Goal: Use online tool/utility: Utilize a website feature to perform a specific function

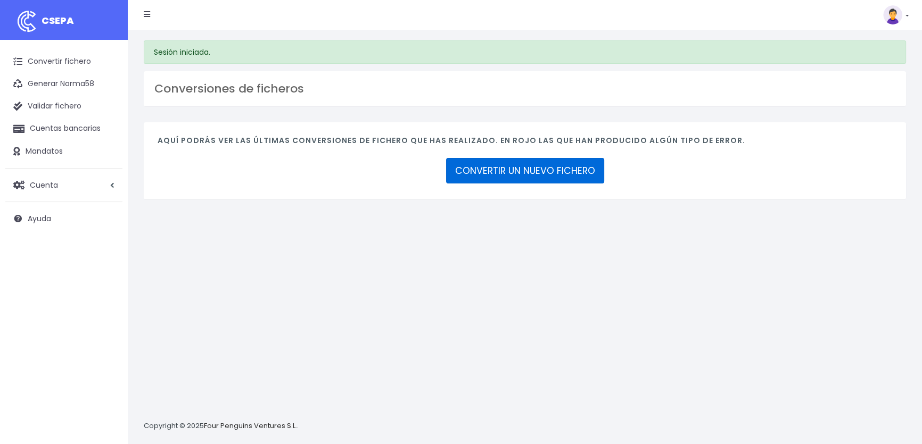
click at [538, 175] on link "CONVERTIR UN NUEVO FICHERO" at bounding box center [525, 171] width 158 height 26
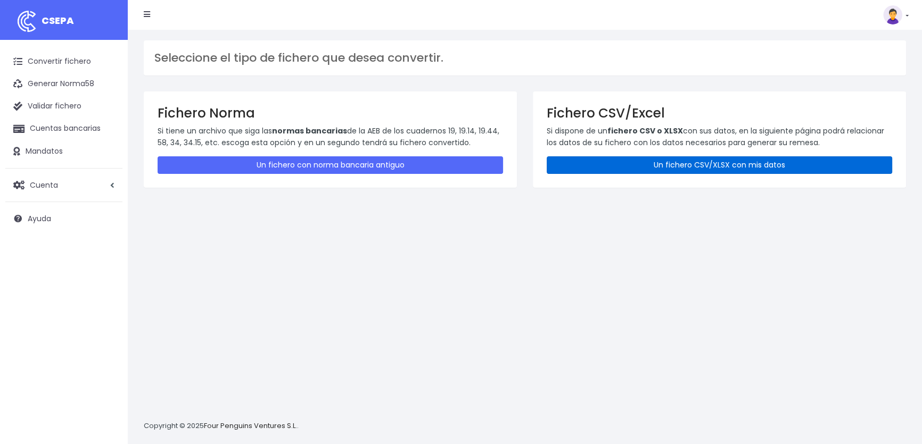
click at [618, 166] on link "Un fichero CSV/XLSX con mis datos" at bounding box center [719, 165] width 345 height 18
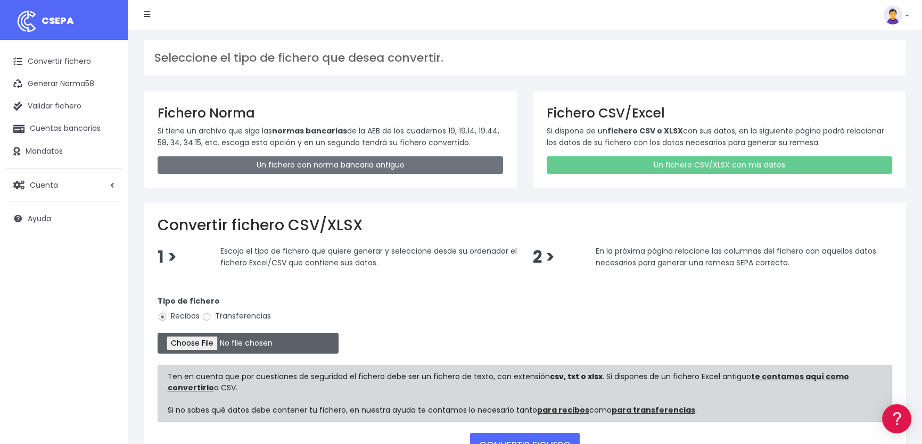
click at [230, 342] on input "file" at bounding box center [248, 343] width 181 height 21
click at [204, 315] on input "Transferencias" at bounding box center [207, 317] width 10 height 10
radio input "true"
click at [212, 343] on input "file" at bounding box center [248, 343] width 181 height 21
type input "C:\fakepath\Beca comedor Junio.csv"
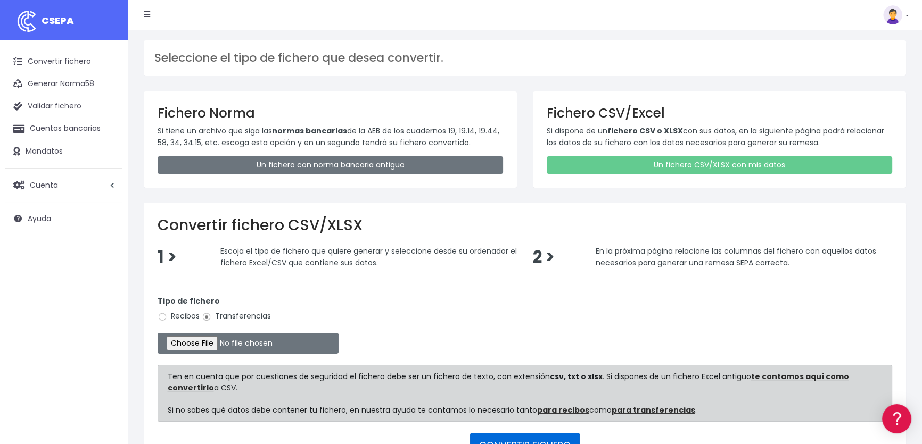
click at [505, 440] on button "CONVERTIR FICHERO" at bounding box center [525, 446] width 110 height 26
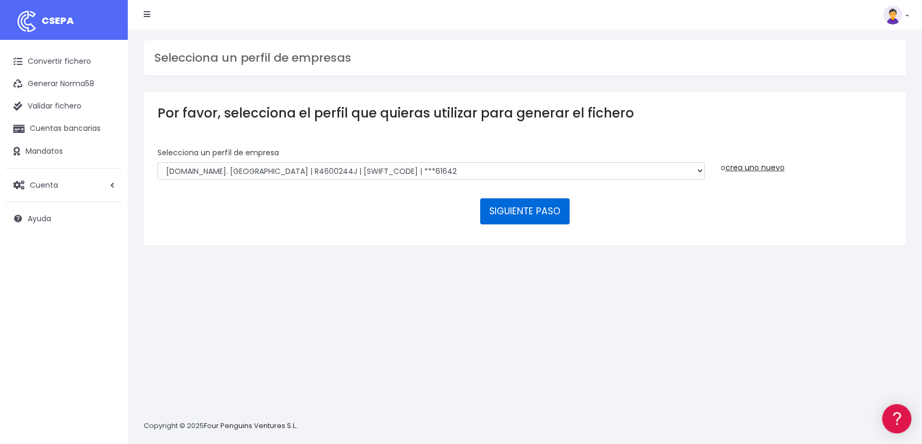
click at [516, 209] on button "SIGUIENTE PASO" at bounding box center [524, 212] width 89 height 26
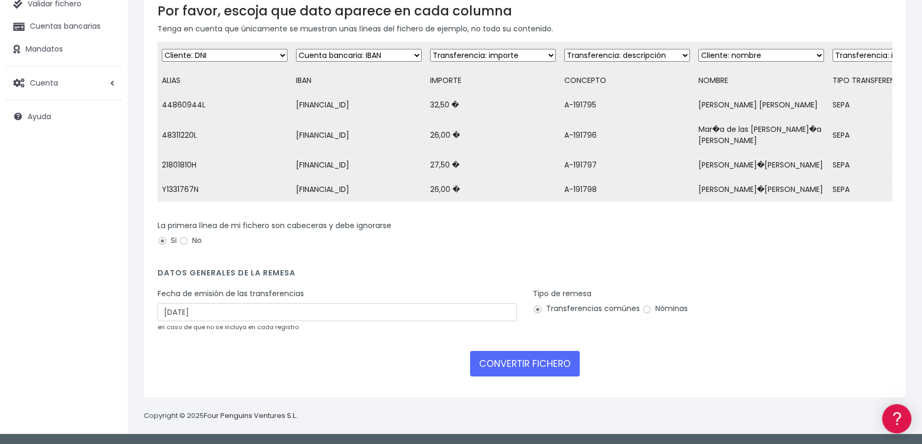
scroll to position [108, 0]
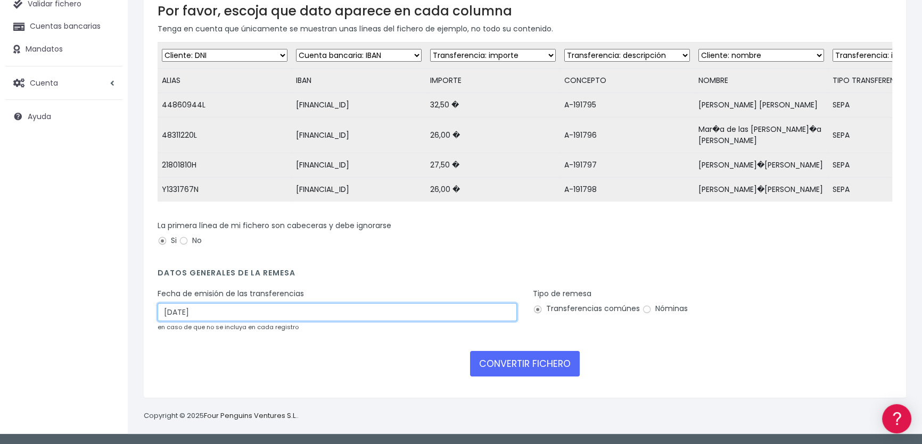
click at [209, 308] on input "10/09/2025" at bounding box center [337, 312] width 359 height 18
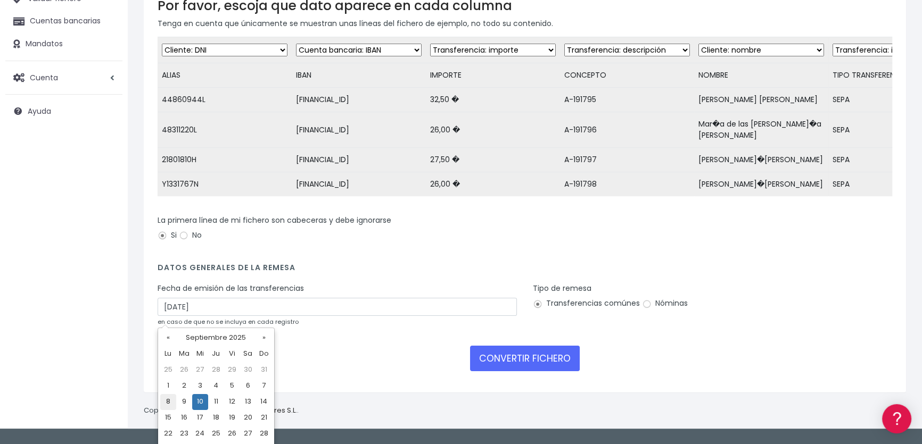
click at [170, 400] on td "8" at bounding box center [168, 402] width 16 height 16
type input "08/09/2025"
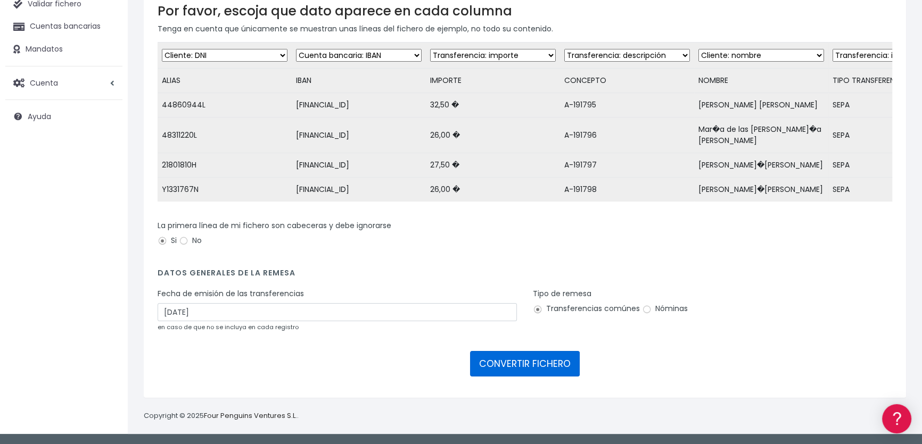
click at [498, 368] on button "CONVERTIR FICHERO" at bounding box center [525, 364] width 110 height 26
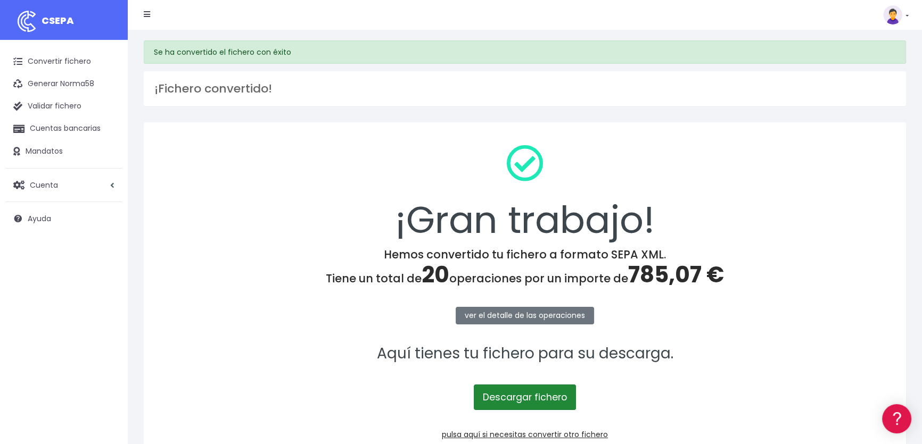
click at [516, 395] on link "Descargar fichero" at bounding box center [525, 398] width 102 height 26
click at [894, 14] on img at bounding box center [892, 14] width 19 height 19
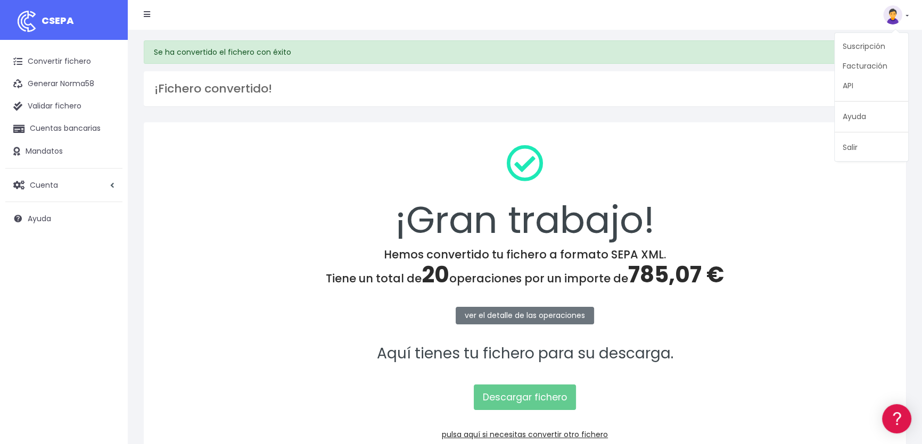
click at [851, 146] on link "Salir" at bounding box center [871, 148] width 73 height 20
